Goal: Share content

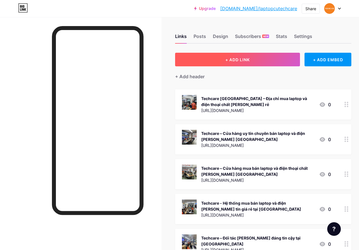
click at [240, 59] on span "+ ADD LINK" at bounding box center [237, 59] width 24 height 5
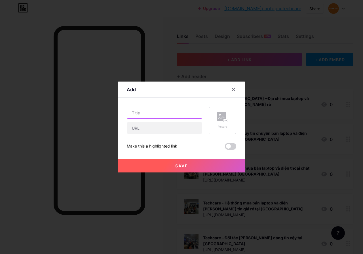
click at [163, 113] on input "text" at bounding box center [164, 112] width 75 height 11
paste input "MSI GE62VR - Thiết Kế Bền Bỉ, Gaming Cao Cấp"
type input "MSI GE62VR - Thiết Kế Bền Bỉ, Gaming Cao Cấp"
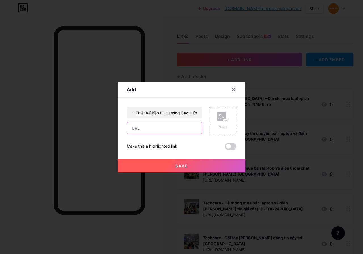
click at [163, 128] on input "text" at bounding box center [164, 127] width 75 height 11
paste input "[URL][DOMAIN_NAME]"
type input "[URL][DOMAIN_NAME]"
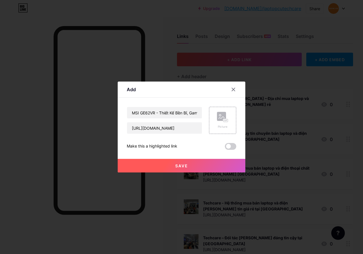
click at [183, 166] on span "Save" at bounding box center [181, 166] width 13 height 5
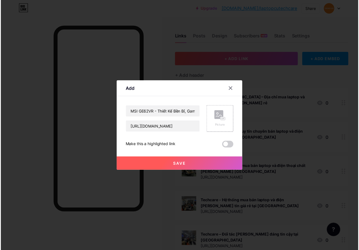
scroll to position [0, 0]
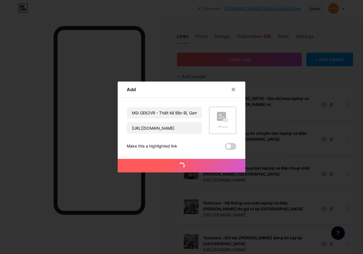
click at [315, 8] on div "Share" at bounding box center [314, 9] width 11 height 6
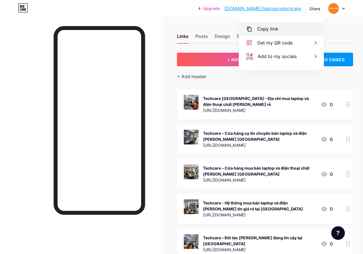
click at [278, 29] on div "Copy link" at bounding box center [281, 29] width 84 height 14
